Goal: Information Seeking & Learning: Learn about a topic

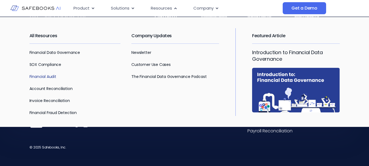
click at [50, 77] on link "Financial Audit" at bounding box center [43, 76] width 27 height 5
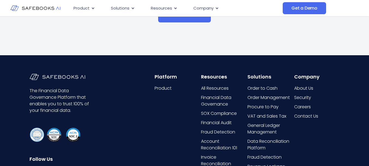
scroll to position [574, 0]
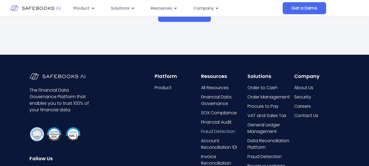
click at [230, 132] on span "Fraud Detection" at bounding box center [218, 131] width 34 height 7
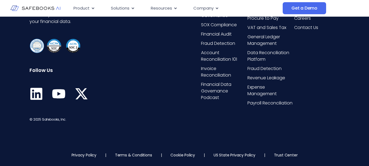
scroll to position [537, 0]
